Goal: Task Accomplishment & Management: Use online tool/utility

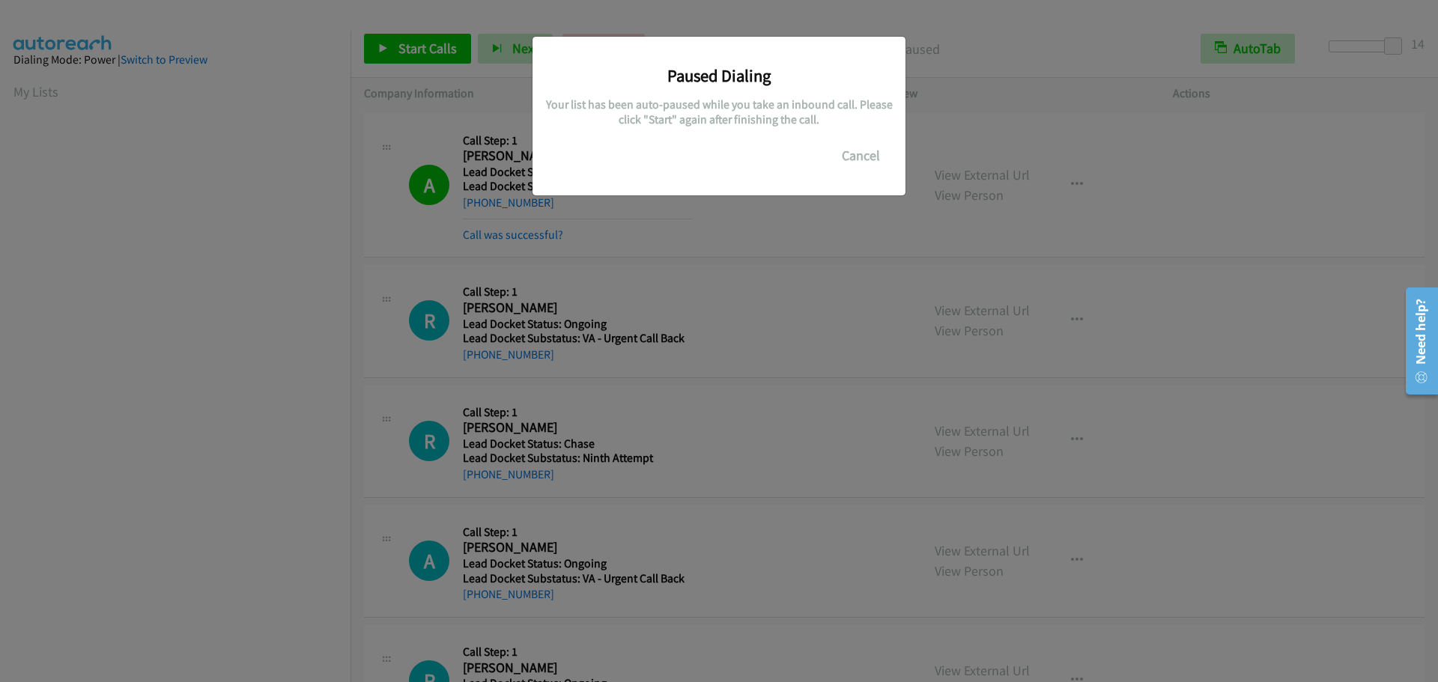
scroll to position [157, 0]
click at [863, 154] on button "Cancel" at bounding box center [860, 156] width 67 height 30
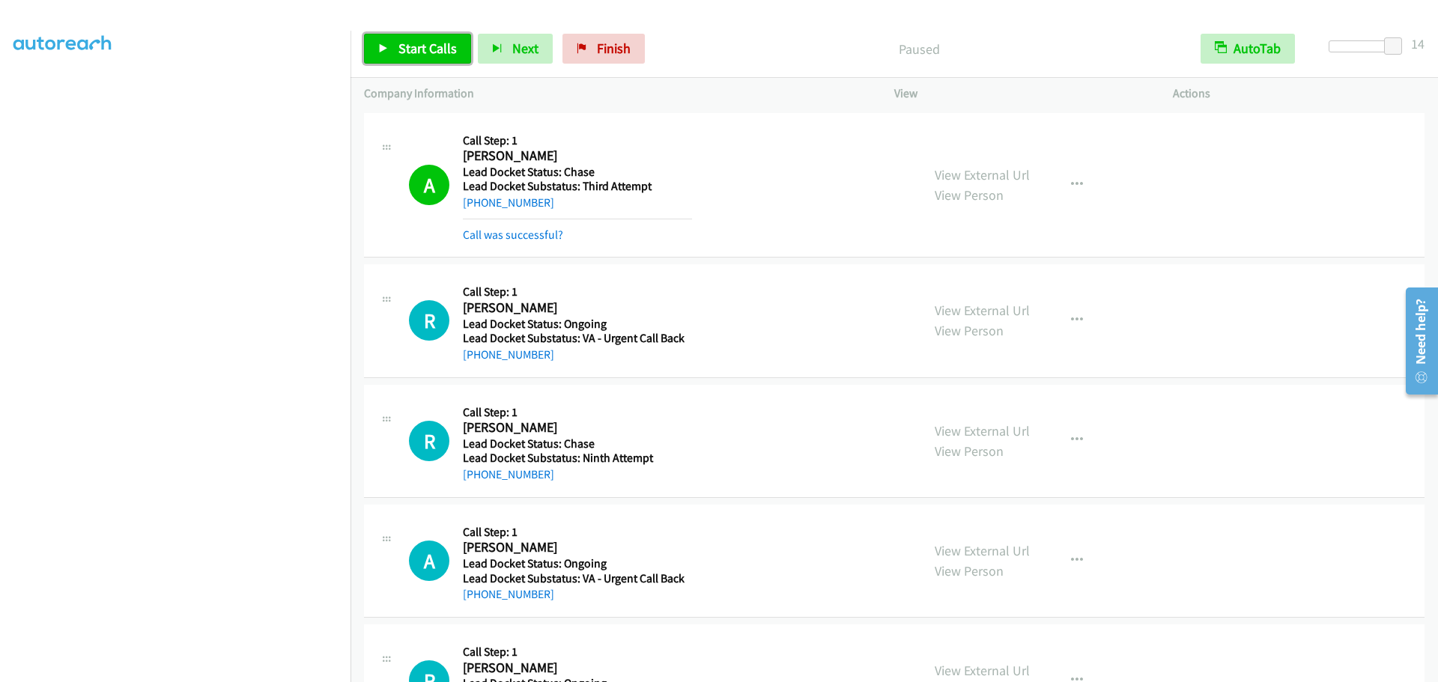
click at [436, 43] on span "Start Calls" at bounding box center [427, 48] width 58 height 17
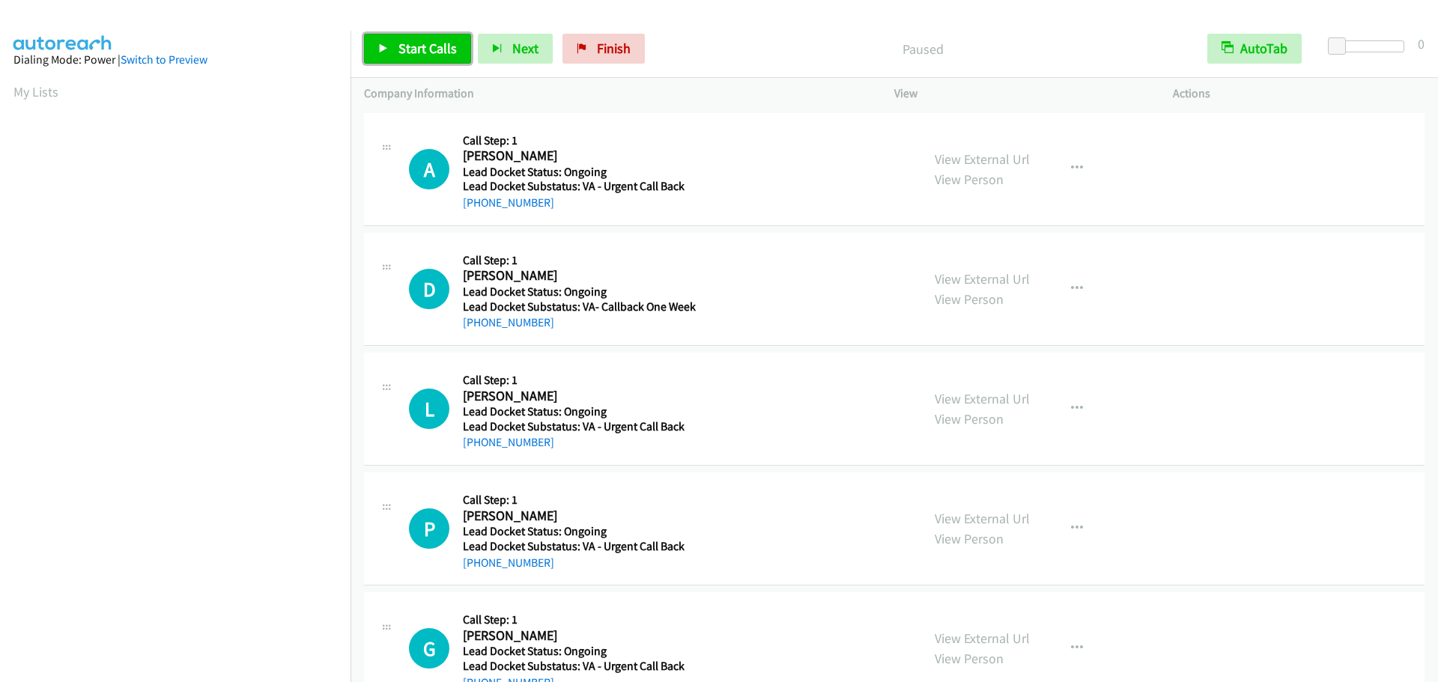
click at [402, 56] on link "Start Calls" at bounding box center [417, 49] width 107 height 30
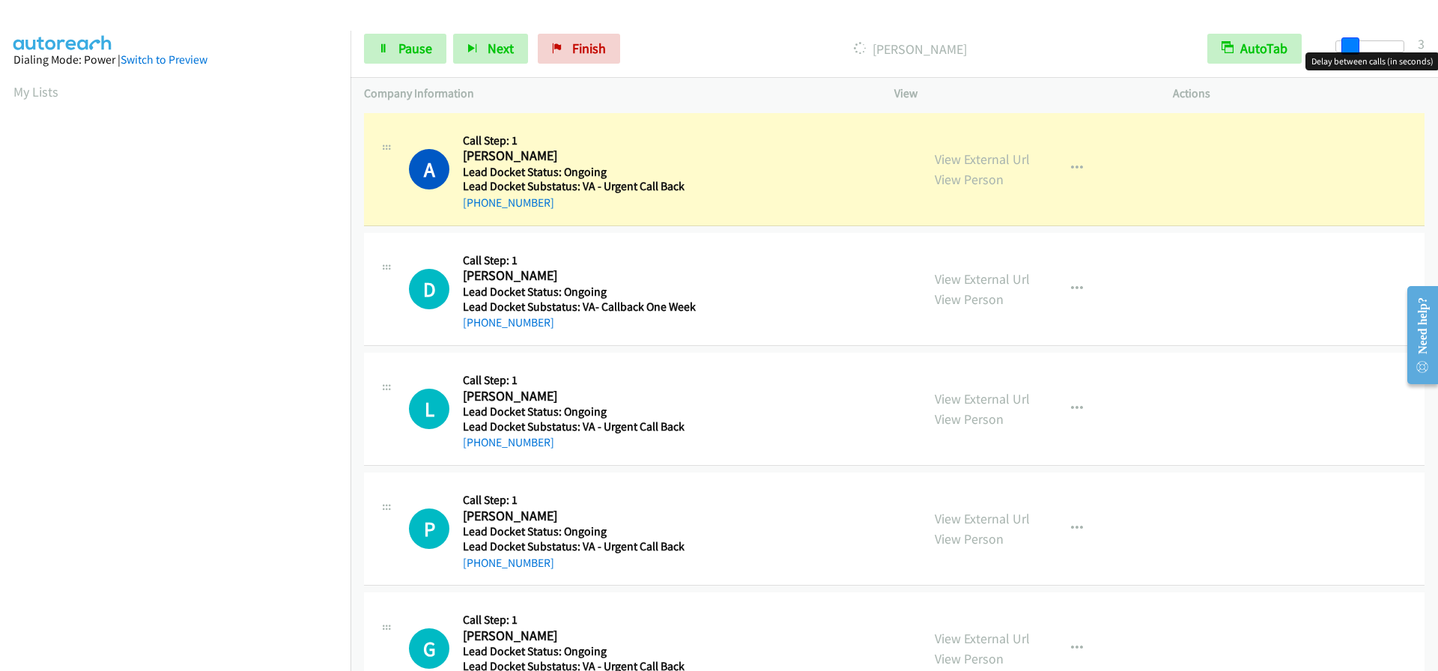
drag, startPoint x: 1337, startPoint y: 39, endPoint x: 1437, endPoint y: 39, distance: 99.6
click at [1437, 39] on div "Start Calls Pause Next Finish Dialing Aundrey Runtdga AutoTab AutoTab 3" at bounding box center [893, 49] width 1087 height 58
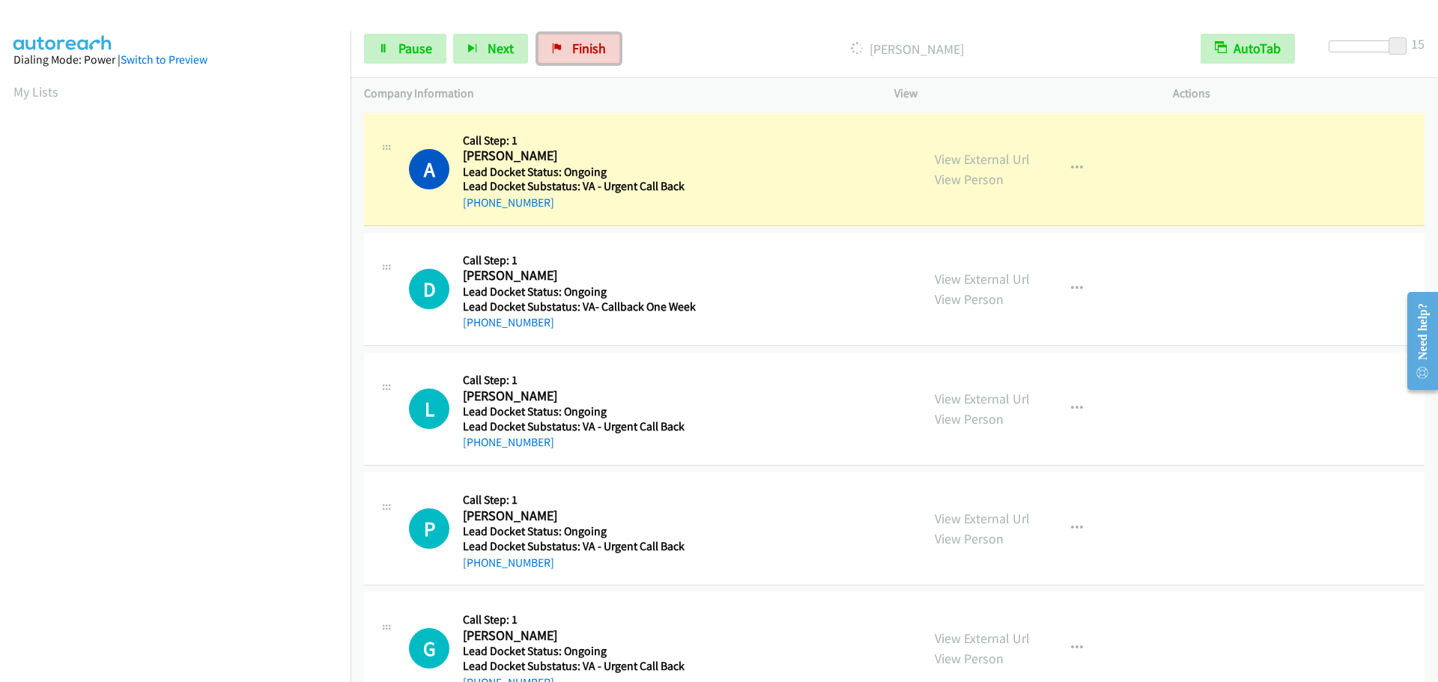
drag, startPoint x: 604, startPoint y: 40, endPoint x: 780, endPoint y: 38, distance: 176.0
click at [604, 40] on link "Finish" at bounding box center [579, 49] width 82 height 30
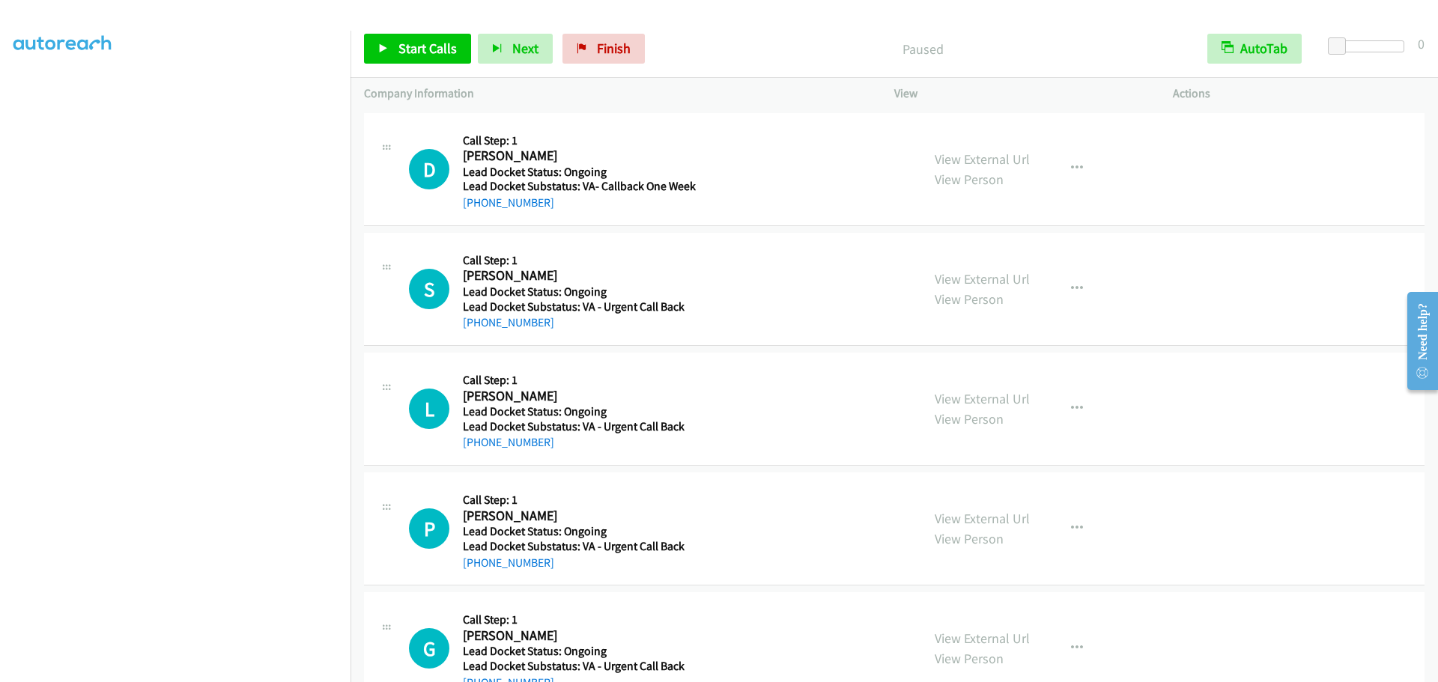
scroll to position [157, 0]
click at [413, 59] on link "Start Calls" at bounding box center [417, 49] width 107 height 30
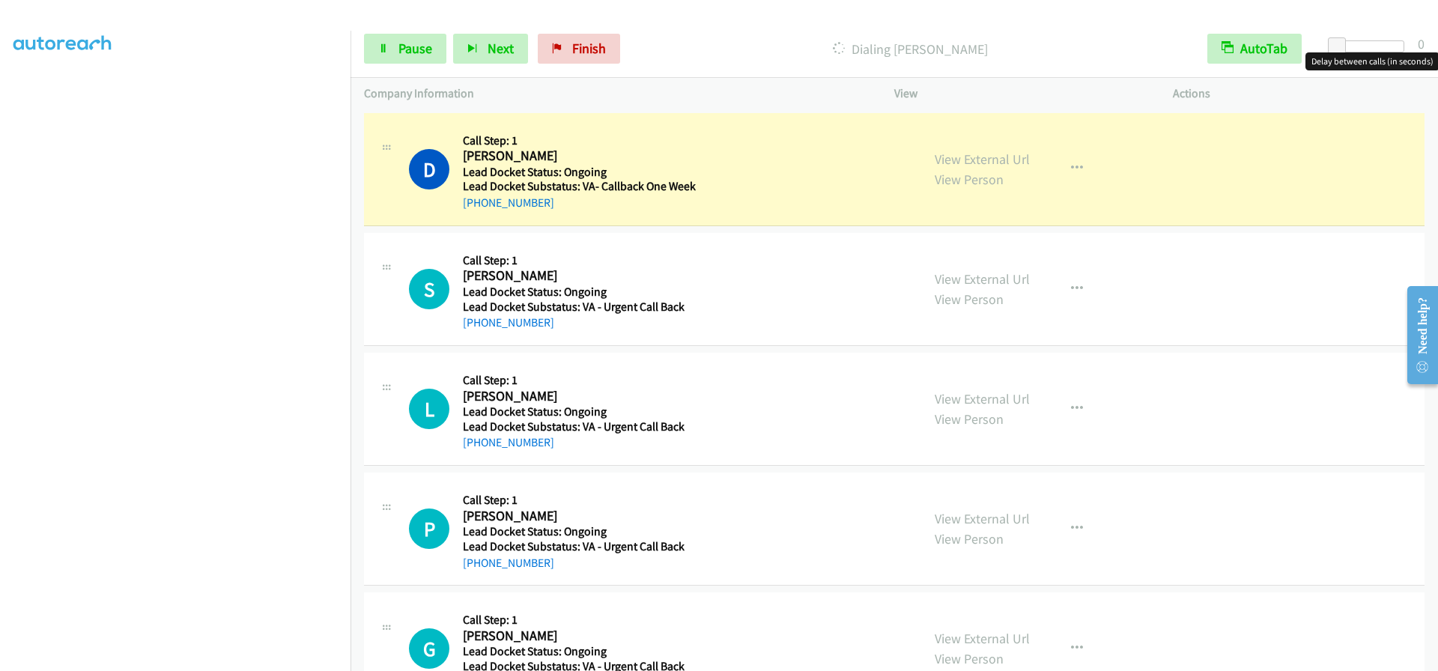
click at [1393, 45] on div at bounding box center [1369, 46] width 69 height 12
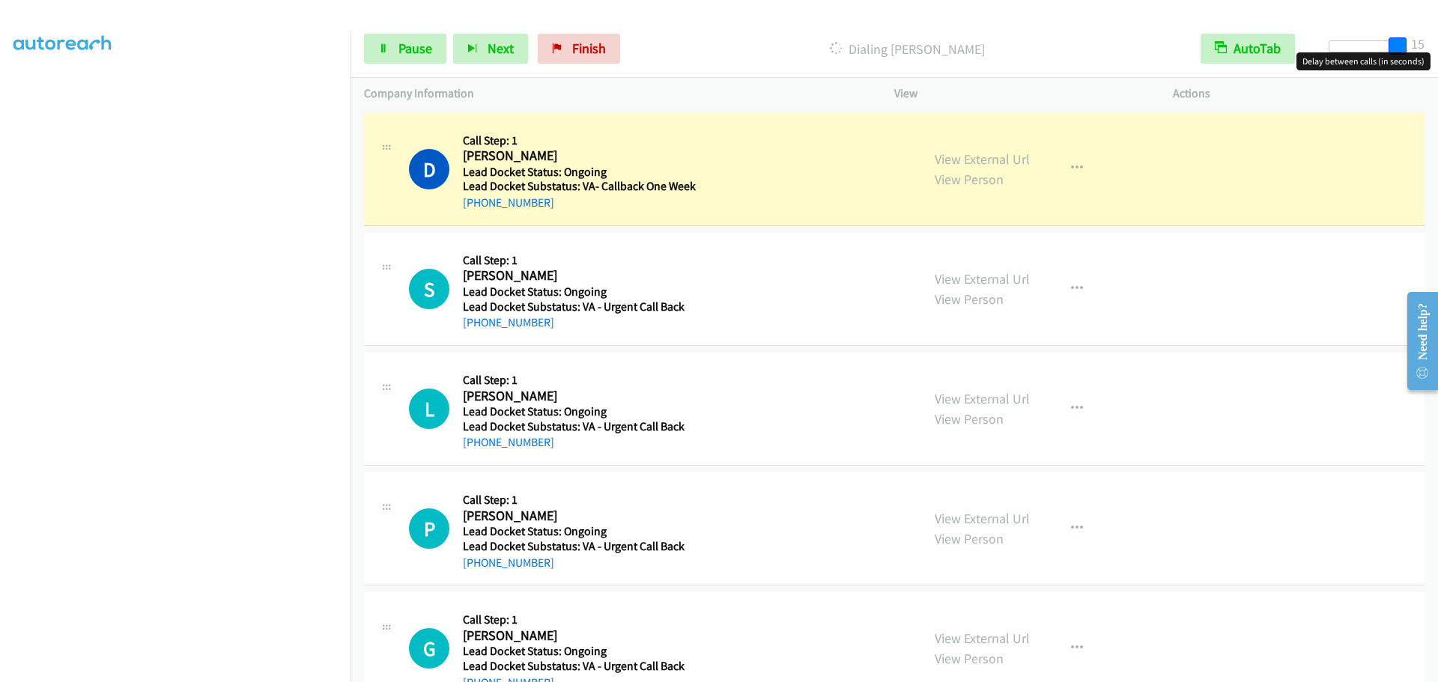
drag, startPoint x: 1384, startPoint y: 45, endPoint x: 1437, endPoint y: 46, distance: 52.4
click at [1437, 46] on div "Start Calls Pause Next Finish Dialing [PERSON_NAME] AutoTab AutoTab 15" at bounding box center [893, 49] width 1087 height 58
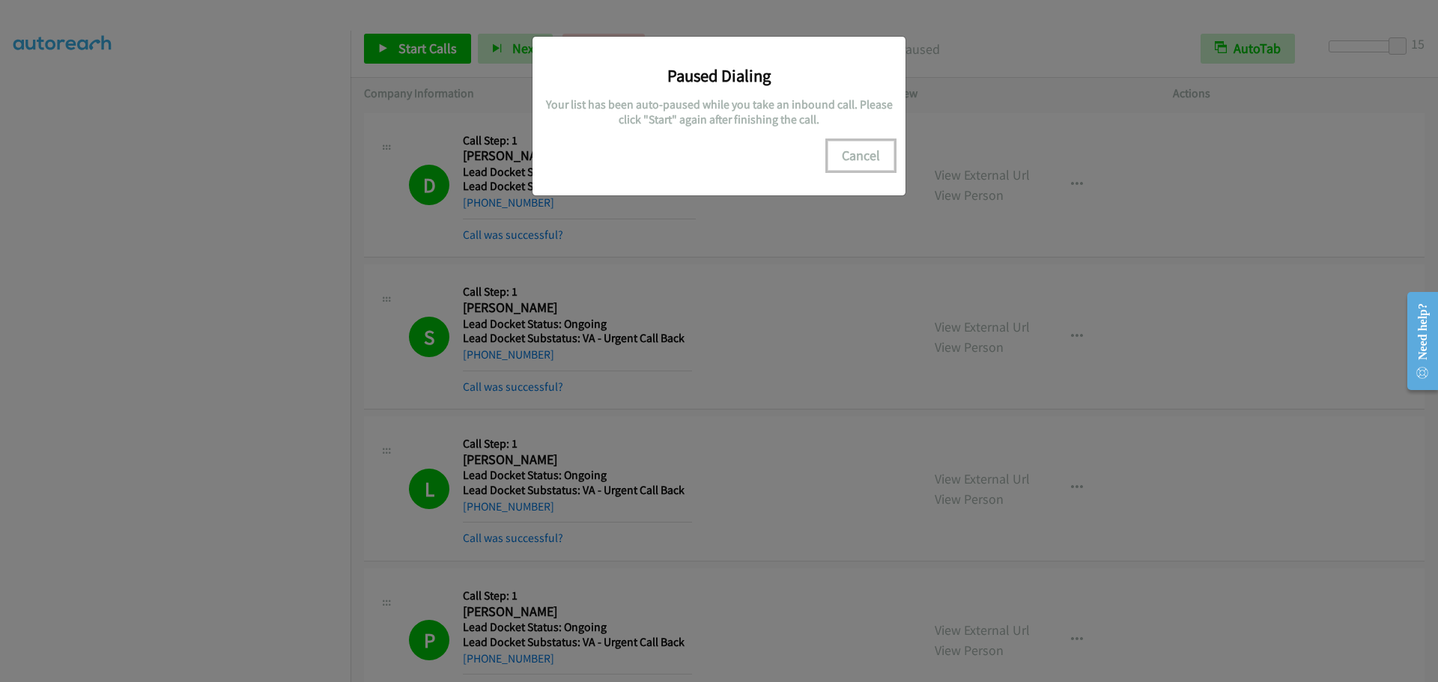
click at [864, 156] on button "Cancel" at bounding box center [860, 156] width 67 height 30
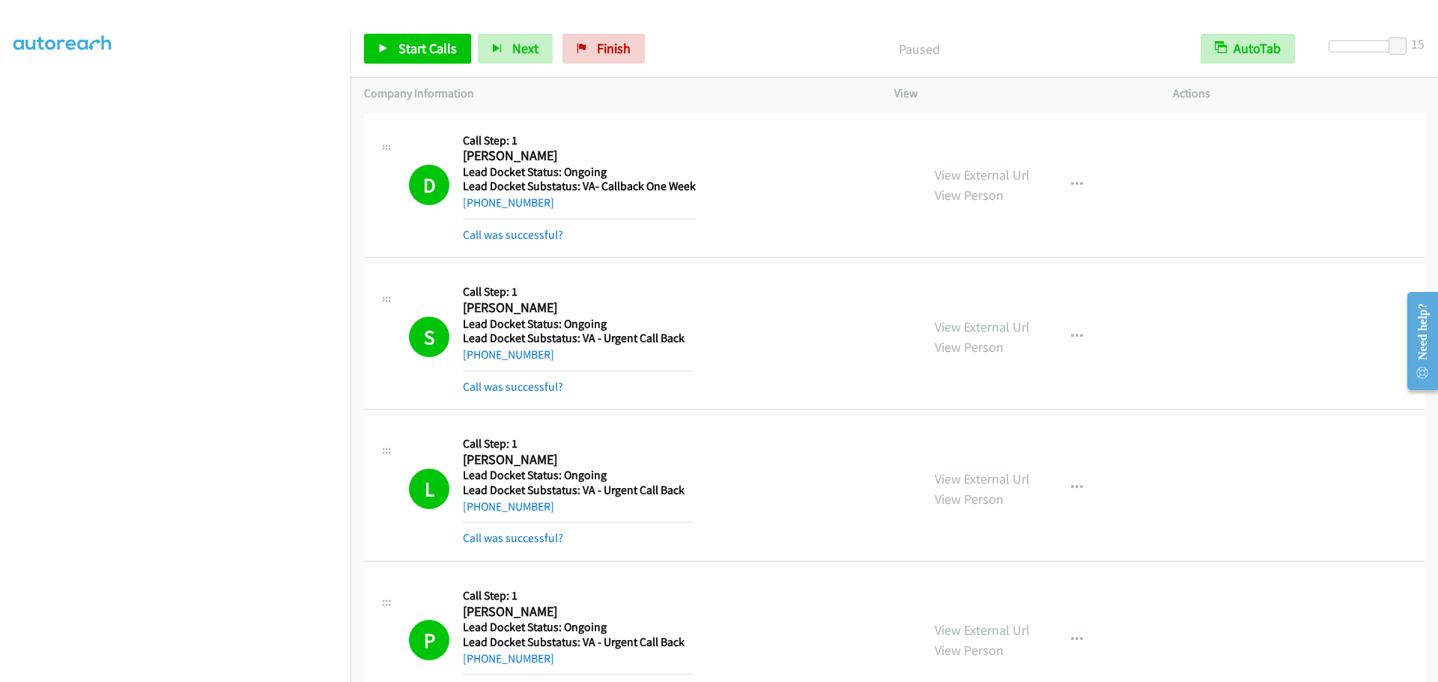
click at [826, 205] on div "D Callback Scheduled Call Step: 1 [PERSON_NAME] America/New_York Lead Docket St…" at bounding box center [658, 186] width 499 height 118
click at [425, 44] on span "Start Calls" at bounding box center [427, 48] width 58 height 17
click at [396, 41] on link "Pause" at bounding box center [405, 49] width 82 height 30
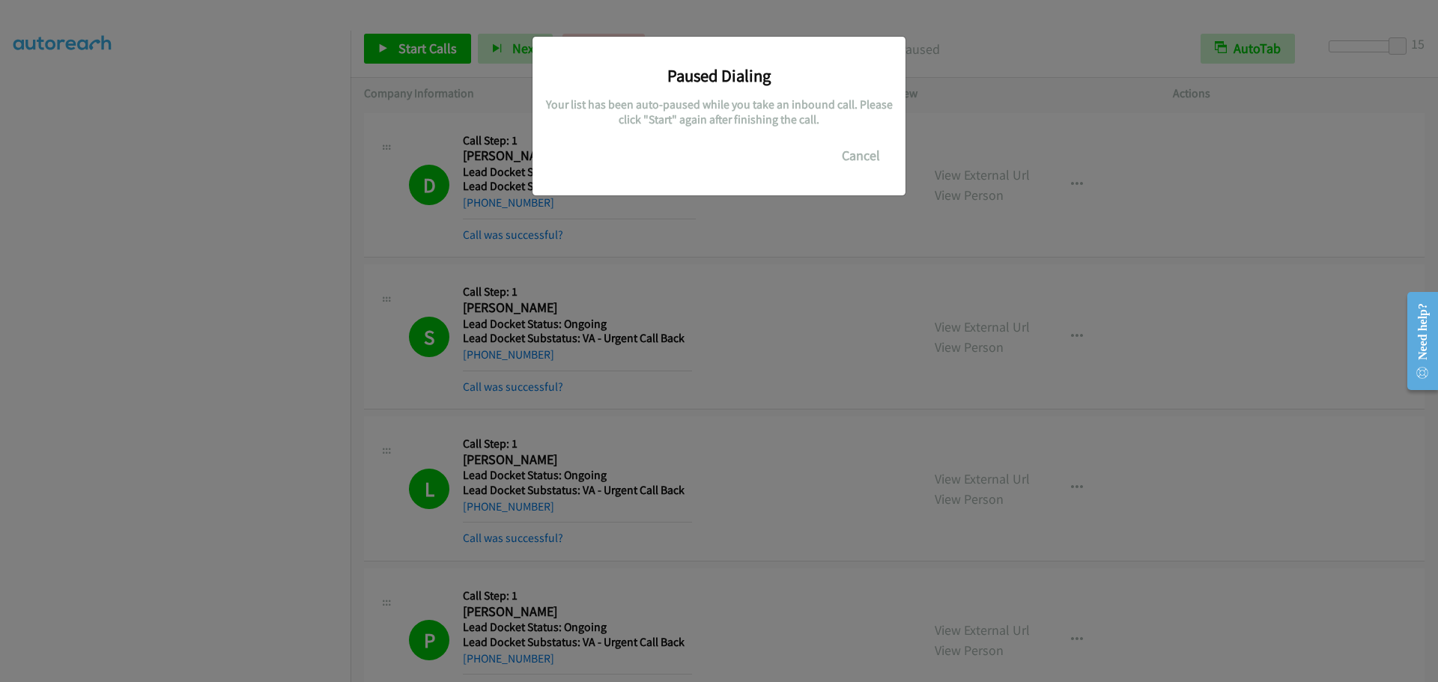
click at [227, 100] on div "Paused Dialing Your list has been auto-paused while you take an inbound call. P…" at bounding box center [719, 347] width 1438 height 669
